Goal: Transaction & Acquisition: Purchase product/service

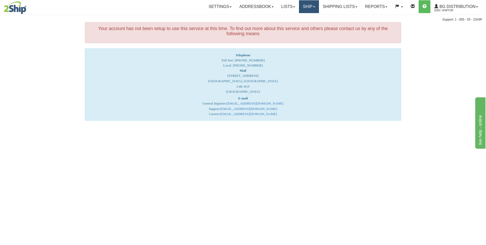
click at [303, 8] on link "Ship" at bounding box center [309, 6] width 20 height 13
click at [288, 16] on span "Ship Screen" at bounding box center [293, 18] width 19 height 4
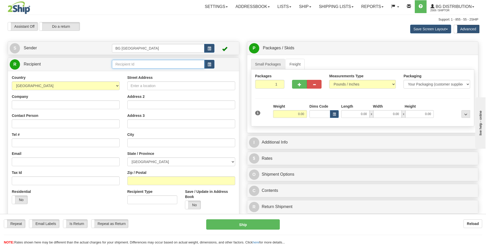
click at [157, 65] on input "text" at bounding box center [158, 64] width 92 height 9
click at [157, 74] on div "60621" at bounding box center [157, 72] width 87 height 6
type input "60621"
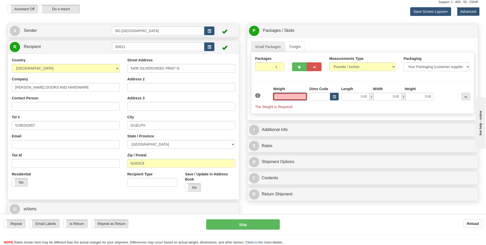
scroll to position [26, 0]
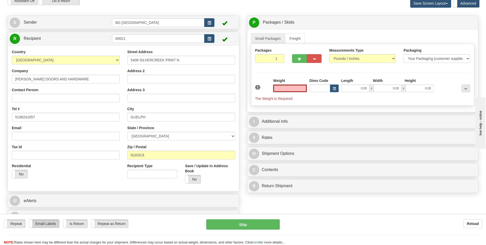
type input "0.00"
click at [43, 226] on label "Email Labels" at bounding box center [44, 223] width 30 height 8
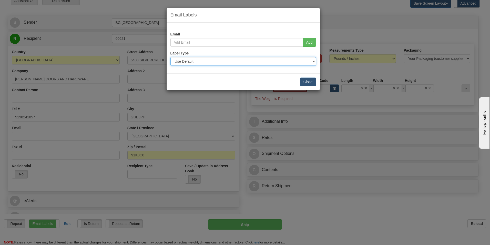
click at [301, 61] on select "Use Default Laser (8 ½” x 11”) Thermal (4” x 6”) Packing Slip (8 ½” x 11”)" at bounding box center [243, 61] width 146 height 9
click at [348, 20] on div "Email Labels Email Add Label Type Use Default Laser (8 ½” x 11”) Thermal (4” x …" at bounding box center [245, 122] width 490 height 245
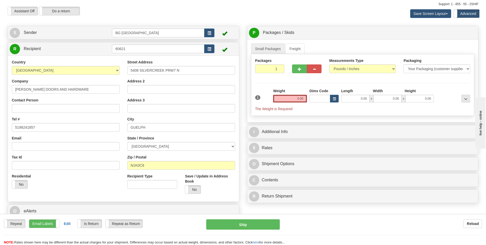
scroll to position [0, 0]
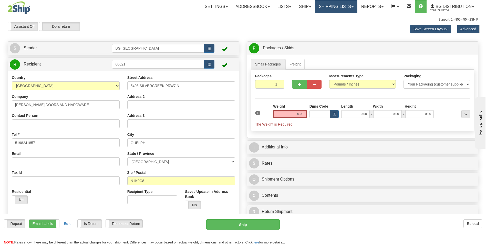
click at [332, 6] on link "Shipping lists" at bounding box center [336, 6] width 42 height 13
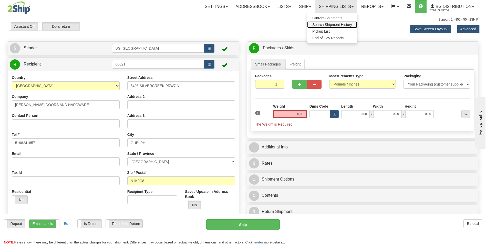
click at [330, 25] on span "Search Shipment History" at bounding box center [333, 25] width 40 height 4
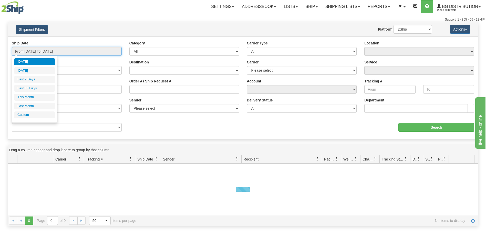
click at [75, 53] on input "From 09/30/2025 To 10/01/2025" at bounding box center [67, 51] width 110 height 9
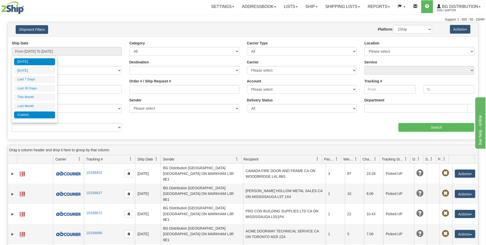
click at [28, 112] on li "Custom" at bounding box center [34, 114] width 41 height 7
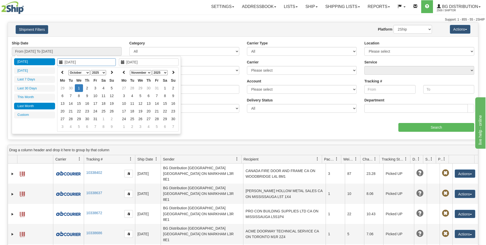
type input "09/01/2025"
type input "09/30/2025"
type input "[DATE]"
click at [63, 72] on icon at bounding box center [63, 72] width 4 height 4
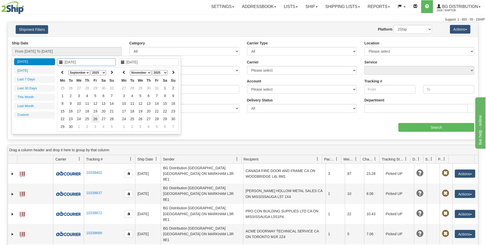
type input "09/26/2025"
click at [95, 117] on td "26" at bounding box center [95, 119] width 8 height 8
type input "09/25/2025"
click at [89, 117] on td "25" at bounding box center [87, 119] width 8 height 8
type input "09/25/2025"
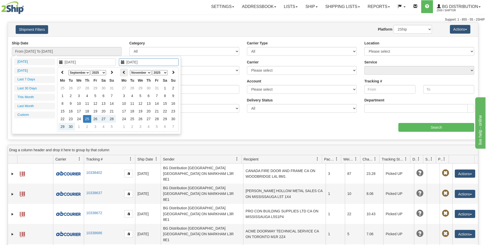
click at [124, 71] on icon at bounding box center [124, 72] width 4 height 4
type input "09/26/2025"
click at [157, 117] on td "26" at bounding box center [157, 119] width 8 height 8
type input "From 09/25/2025 To 09/26/2025"
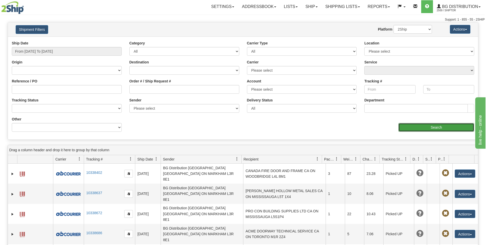
click at [426, 126] on input "Search" at bounding box center [437, 127] width 76 height 9
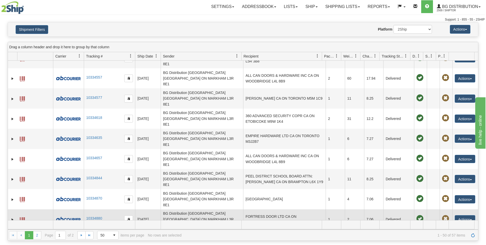
scroll to position [205, 0]
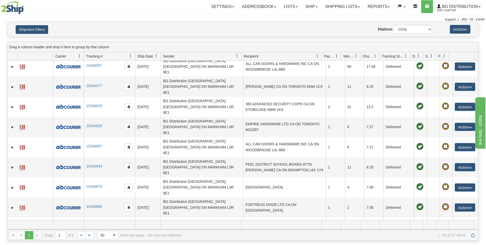
click at [303, 5] on link "Ship" at bounding box center [312, 6] width 20 height 13
click at [303, 13] on ul "Ship Screen" at bounding box center [301, 18] width 41 height 10
click at [307, 9] on link "Ship" at bounding box center [312, 6] width 20 height 13
click at [305, 17] on link "Ship Screen" at bounding box center [301, 18] width 41 height 7
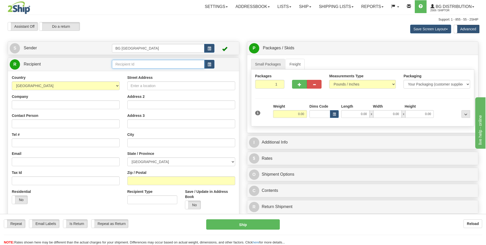
click at [154, 61] on input "text" at bounding box center [158, 64] width 92 height 9
click at [140, 70] on div "910237" at bounding box center [157, 71] width 87 height 5
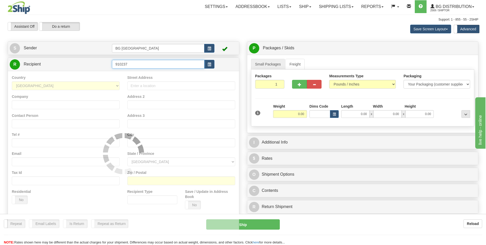
type input "910237"
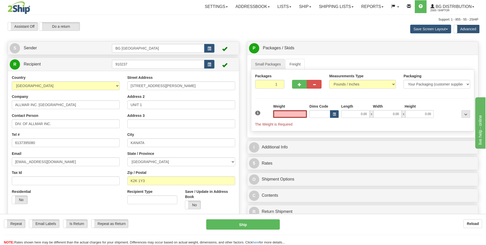
type input "0.00"
click at [150, 180] on input "K2K 1Y3" at bounding box center [181, 180] width 108 height 9
paste input "H4S 1V4"
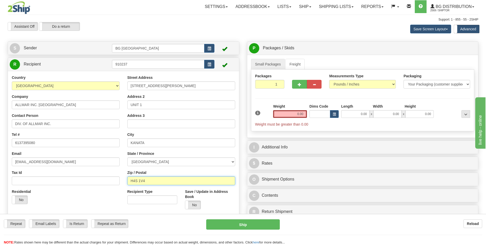
type input "H4S 1V4"
click at [60, 202] on div "Residential Yes No" at bounding box center [66, 198] width 116 height 19
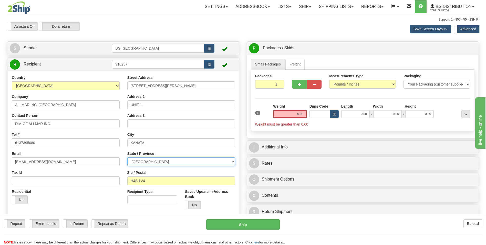
click at [142, 160] on select "ALBERTA BRITISH COLUMBIA MANITOBA NEW BRUNSWICK NEWFOUNDLAND NOVA SCOTIA NUNAVU…" at bounding box center [181, 161] width 108 height 9
select select "QC"
click at [127, 157] on select "ALBERTA BRITISH COLUMBIA MANITOBA NEW BRUNSWICK NEWFOUNDLAND NOVA SCOTIA NUNAVU…" at bounding box center [181, 161] width 108 height 9
click at [147, 146] on input "KANATA" at bounding box center [181, 142] width 108 height 9
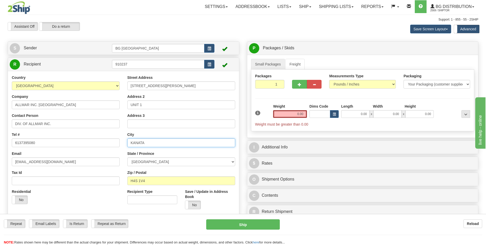
click at [147, 146] on input "KANATA" at bounding box center [181, 142] width 108 height 9
paste input "Saint-Laurent"
type input "Saint-Laurent"
click at [52, 195] on div "Residential Yes No" at bounding box center [66, 198] width 116 height 19
click at [178, 85] on input "103B SCHNEIDER RD" at bounding box center [181, 85] width 108 height 9
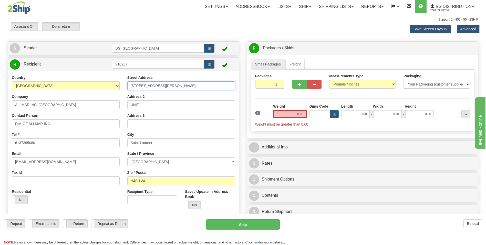
click at [178, 85] on input "103B SCHNEIDER RD" at bounding box center [181, 85] width 108 height 9
paste input "7900 Henri Bourassa Blvd W"
type input "7900 Henri Bourassa Blvd W"
click at [143, 106] on input "UNIT 1" at bounding box center [181, 104] width 108 height 9
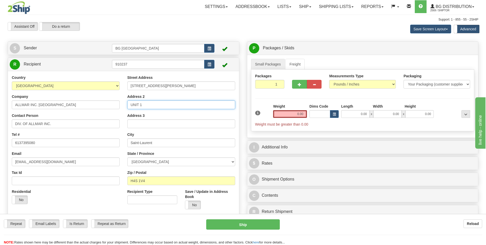
click at [143, 106] on input "UNIT 1" at bounding box center [181, 104] width 108 height 9
click at [297, 113] on input "0.00" at bounding box center [290, 114] width 34 height 8
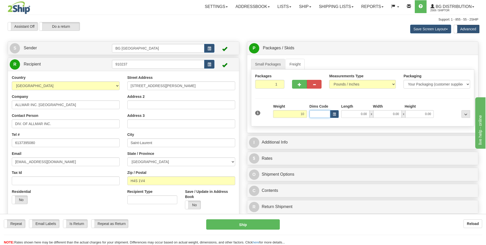
type input "10.00"
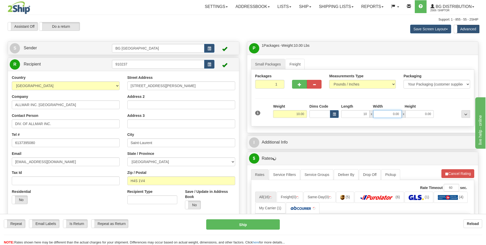
type input "10.00"
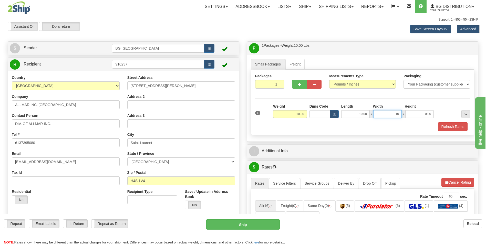
type input "10.00"
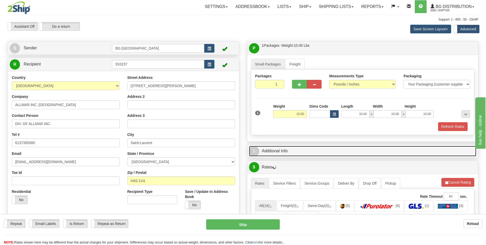
click at [296, 147] on link "I Additional Info" at bounding box center [363, 151] width 228 height 11
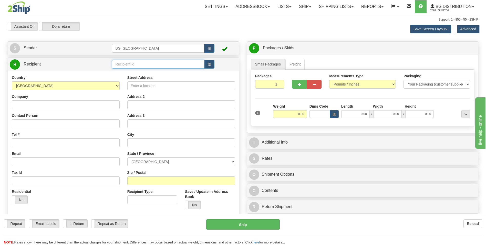
click at [145, 65] on input "text" at bounding box center [158, 64] width 92 height 9
click at [137, 69] on li "910237" at bounding box center [158, 72] width 92 height 7
type input "910237"
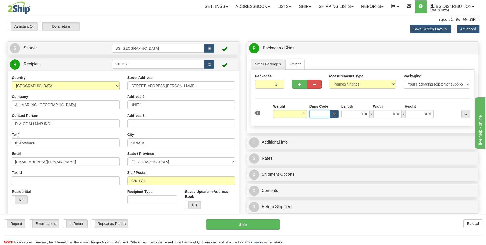
type input "3.00"
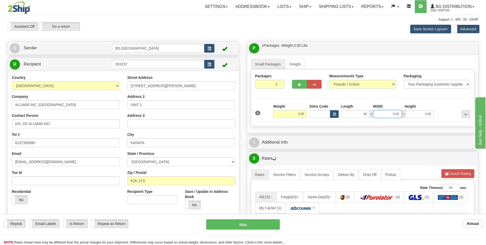
type input "38.00"
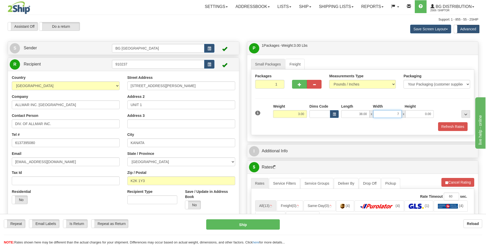
type input "7.00"
type input "4.00"
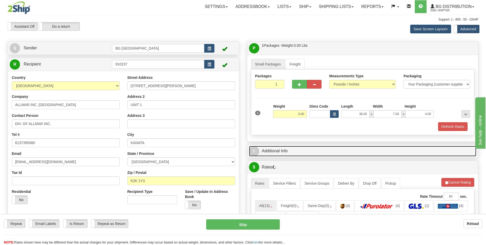
click at [313, 148] on link "I Additional Info" at bounding box center [363, 151] width 228 height 11
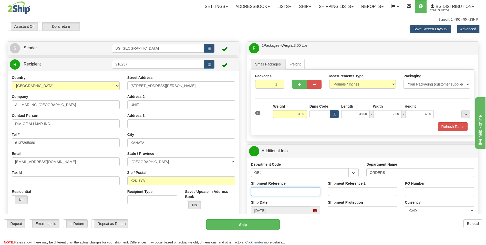
click at [272, 192] on input "Shipment Reference" at bounding box center [285, 191] width 69 height 9
type input "70185508-00"
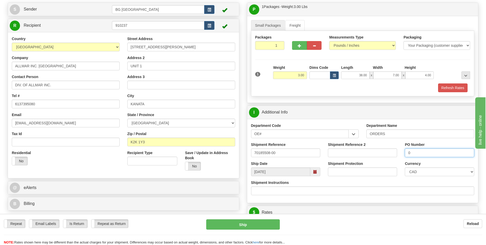
scroll to position [154, 0]
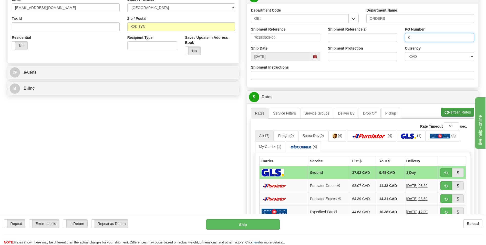
type input "0"
click at [446, 113] on span "button" at bounding box center [447, 112] width 4 height 3
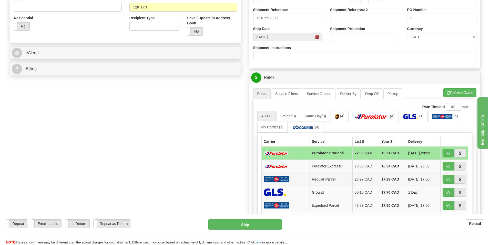
scroll to position [179, 0]
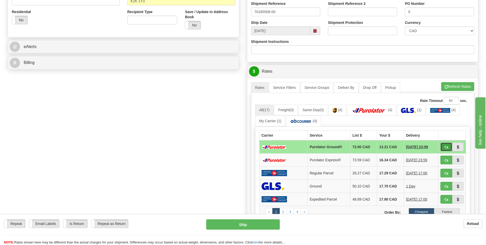
click at [446, 146] on span "button" at bounding box center [447, 146] width 4 height 3
type input "260"
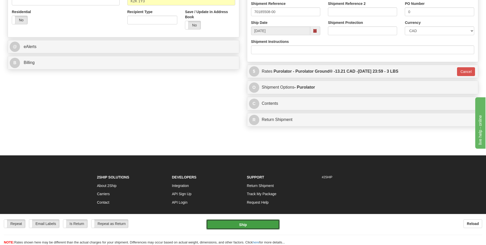
click at [266, 221] on button "Ship" at bounding box center [242, 224] width 73 height 10
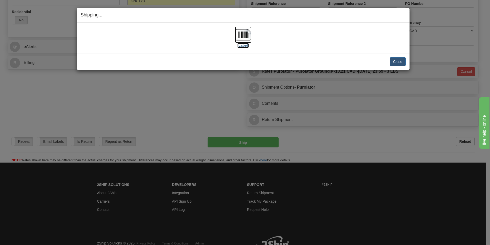
click at [239, 33] on img at bounding box center [243, 34] width 16 height 16
click at [403, 62] on button "Close" at bounding box center [398, 61] width 16 height 9
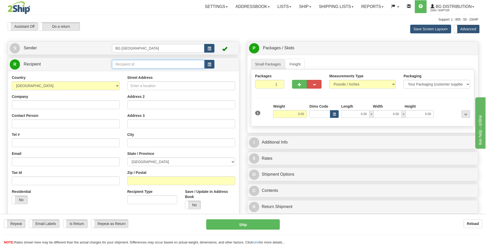
click at [133, 64] on input "text" at bounding box center [158, 64] width 92 height 9
click at [127, 70] on div "60080" at bounding box center [157, 72] width 87 height 6
type input "60080"
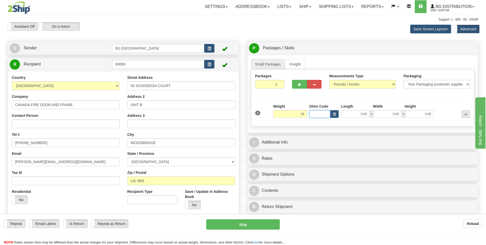
type input "28.00"
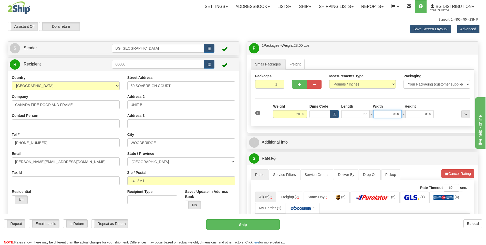
type input "27.00"
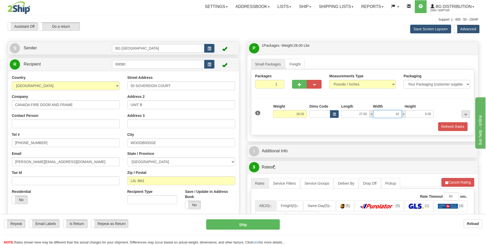
type input "16.00"
type input "5.00"
click at [300, 86] on span "button" at bounding box center [300, 84] width 4 height 3
type input "2"
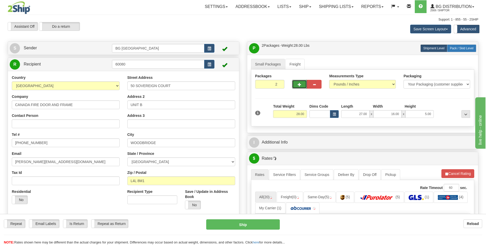
click at [457, 48] on span "Pack / Skid Level" at bounding box center [462, 48] width 24 height 4
radio input "true"
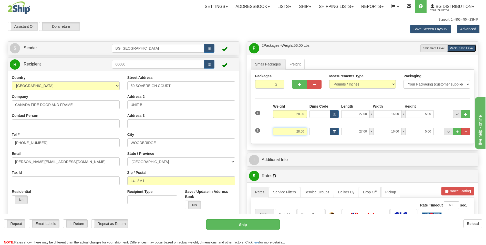
click at [295, 130] on input "28.00" at bounding box center [290, 131] width 34 height 8
type input "18.00"
type input "42.00"
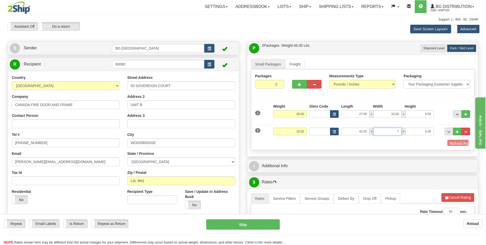
type input "7.00"
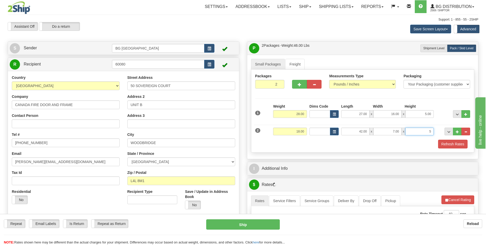
type input "5.00"
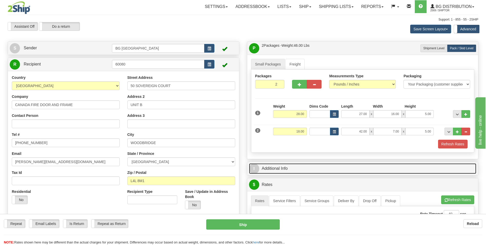
click at [286, 173] on link "I Additional Info" at bounding box center [363, 168] width 228 height 11
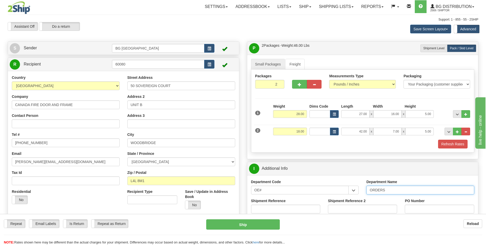
click at [391, 191] on input "ORDERS" at bounding box center [421, 189] width 108 height 9
type input "70185241-00"
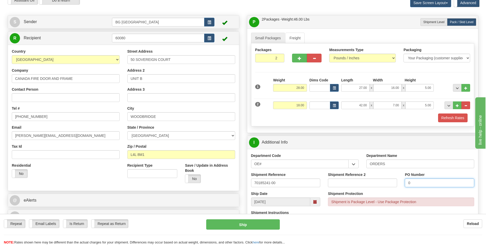
scroll to position [128, 0]
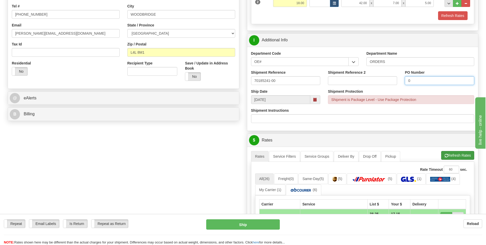
type input "0"
click at [459, 154] on button "Refresh Rates" at bounding box center [457, 155] width 33 height 9
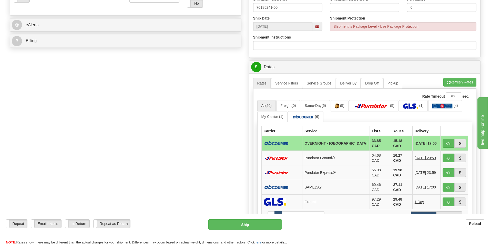
scroll to position [205, 0]
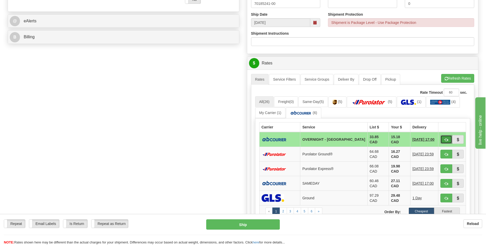
click at [442, 137] on button "button" at bounding box center [447, 139] width 12 height 9
type input "4"
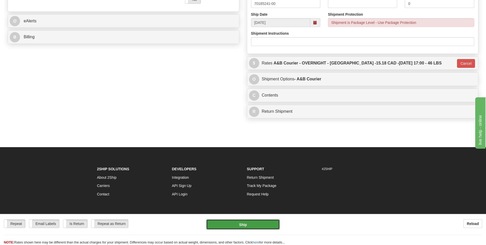
click at [248, 221] on button "Ship" at bounding box center [242, 224] width 73 height 10
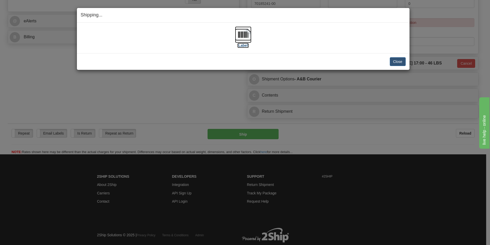
click at [247, 37] on img at bounding box center [243, 34] width 16 height 16
click at [402, 64] on button "Close" at bounding box center [398, 61] width 16 height 9
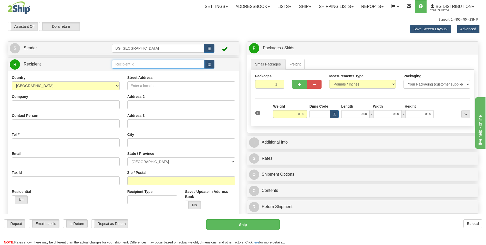
click at [135, 65] on input "text" at bounding box center [158, 64] width 92 height 9
click at [131, 70] on div "60353" at bounding box center [157, 71] width 87 height 5
type input "60353"
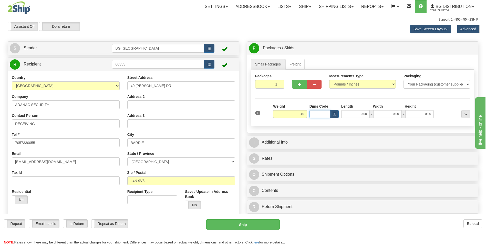
type input "40.00"
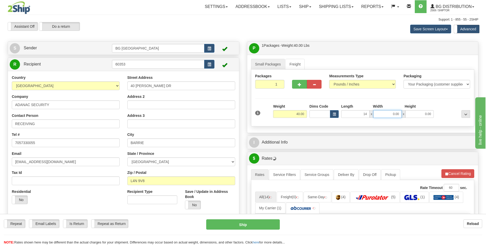
type input "14.00"
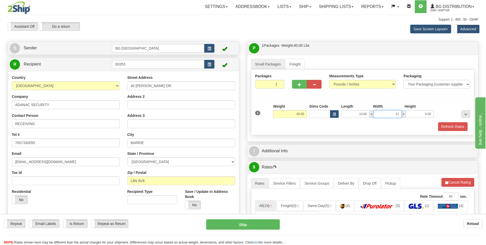
type input "11.00"
type input "10.00"
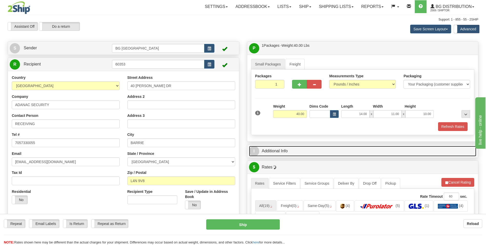
click at [284, 147] on link "I Additional Info" at bounding box center [363, 151] width 228 height 11
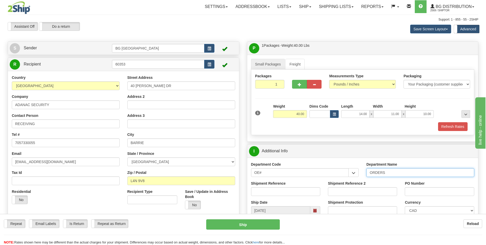
click at [397, 174] on input "ORDERS" at bounding box center [421, 172] width 108 height 9
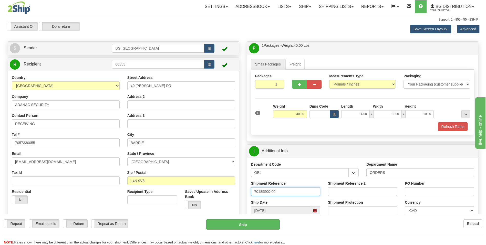
type input "70185500-00"
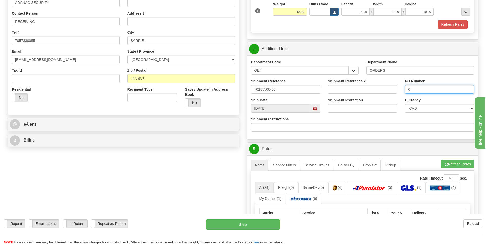
scroll to position [103, 0]
type input "0"
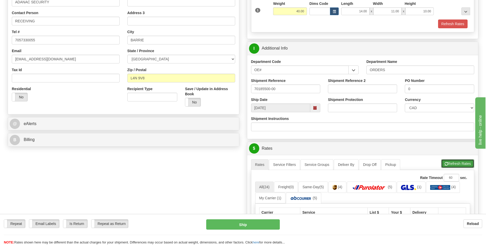
click at [459, 165] on button "Refresh Rates" at bounding box center [457, 163] width 33 height 9
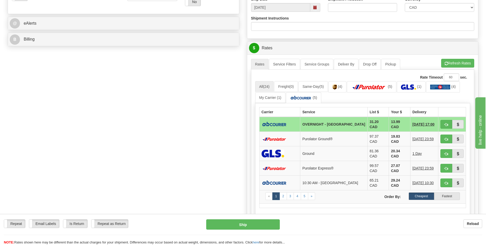
scroll to position [205, 0]
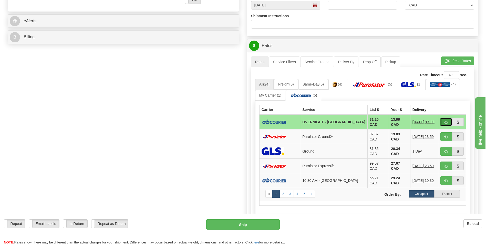
click at [446, 121] on span "button" at bounding box center [447, 121] width 4 height 3
type input "4"
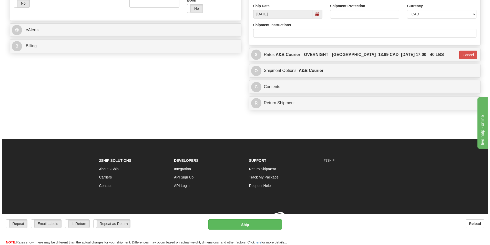
scroll to position [203, 0]
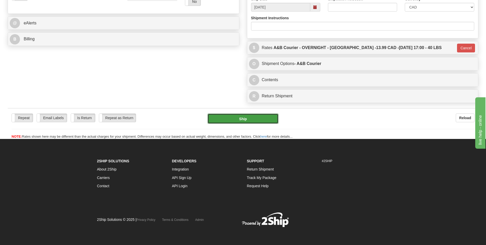
click at [239, 120] on button "Ship" at bounding box center [243, 118] width 71 height 10
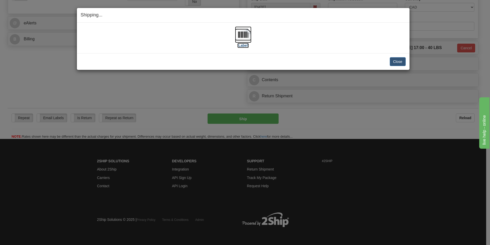
click at [238, 30] on img at bounding box center [243, 34] width 16 height 16
